Goal: Transaction & Acquisition: Purchase product/service

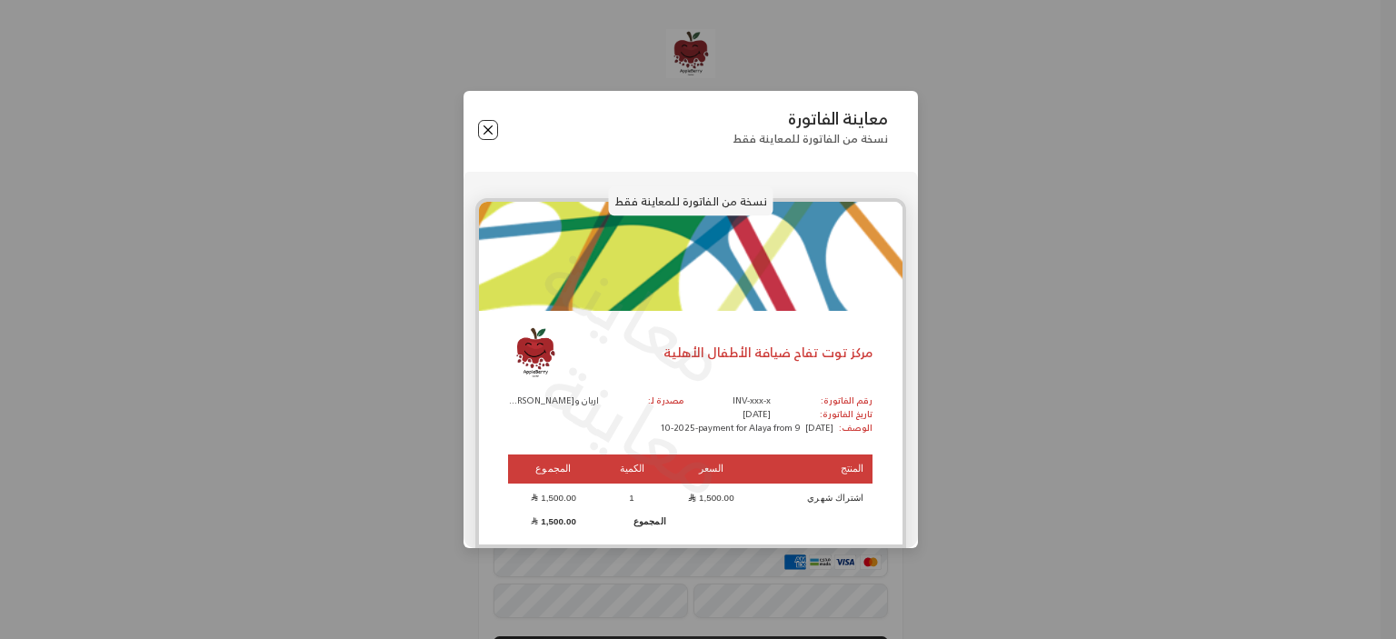
click at [485, 134] on button "Close" at bounding box center [488, 130] width 20 height 20
